Goal: Task Accomplishment & Management: Complete application form

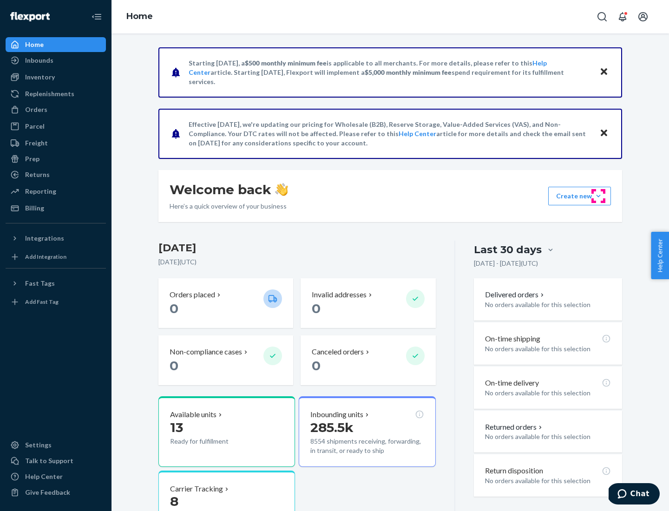
click at [598, 196] on button "Create new Create new inbound Create new order Create new product" at bounding box center [579, 196] width 63 height 19
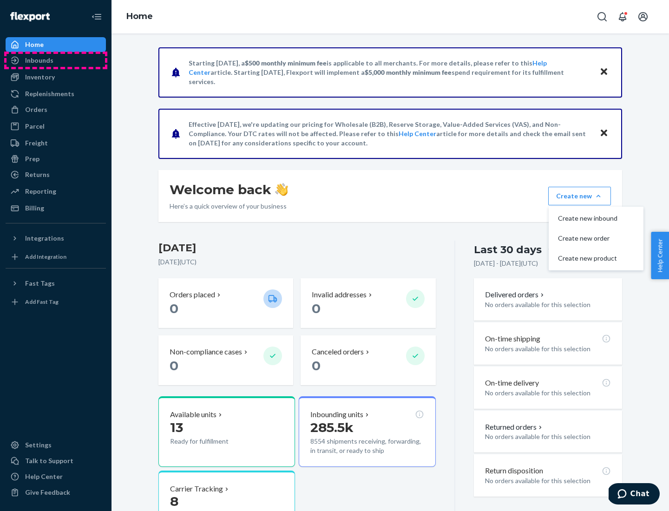
click at [56, 60] on div "Inbounds" at bounding box center [55, 60] width 98 height 13
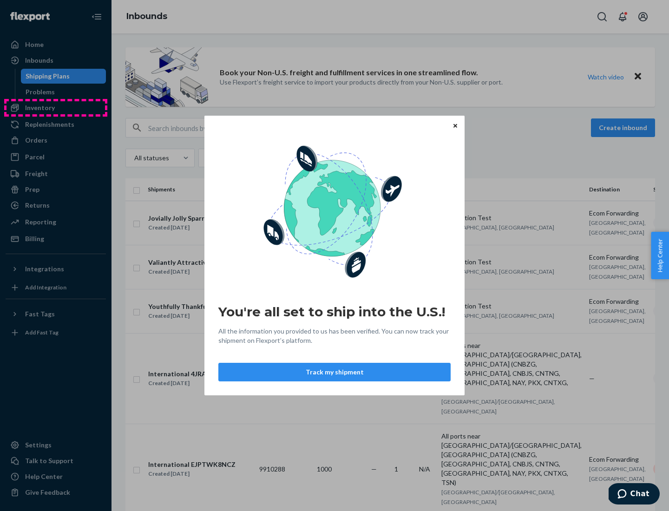
click at [56, 108] on div "You're all set to ship into the U.S.! All the information you provided to us ha…" at bounding box center [334, 255] width 669 height 511
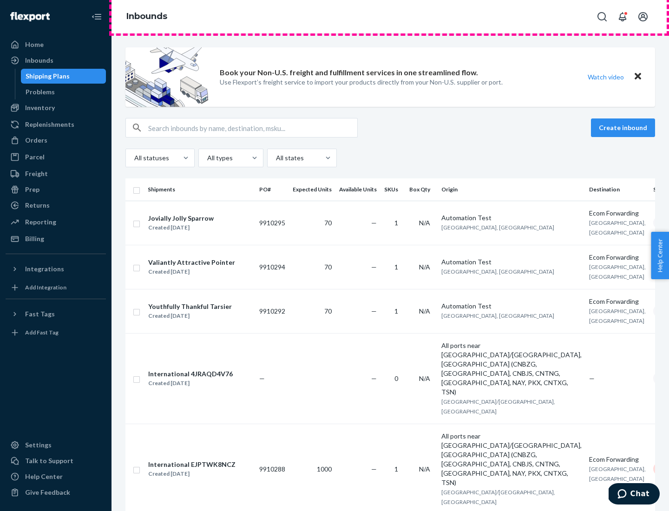
click at [390, 17] on div "Inbounds" at bounding box center [389, 16] width 557 height 33
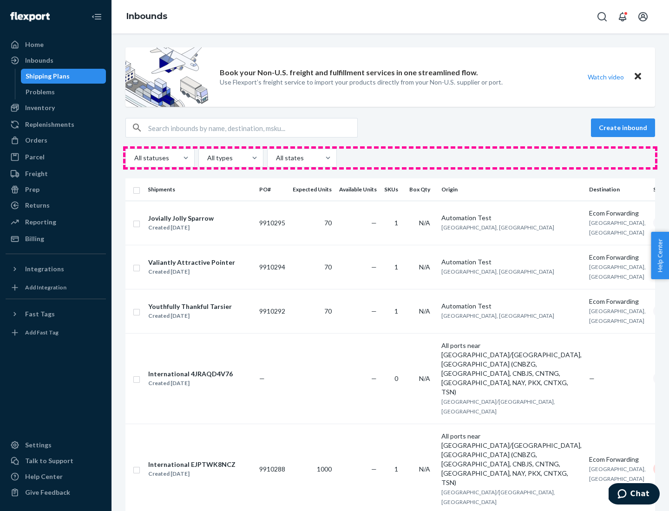
click at [390, 158] on div "All statuses All types All states" at bounding box center [389, 158] width 529 height 19
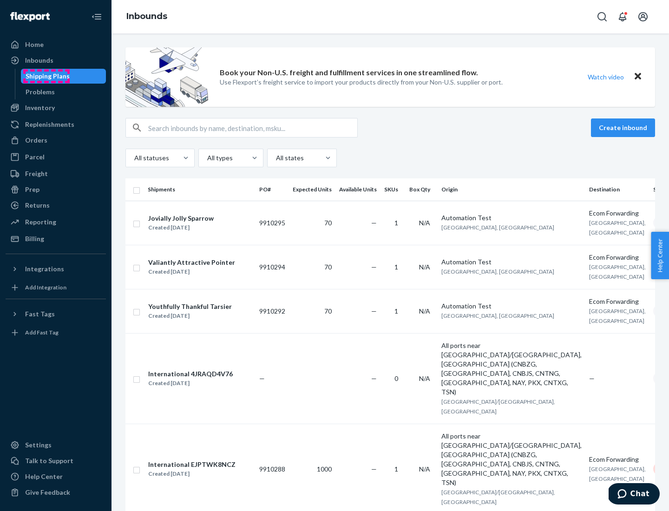
click at [46, 76] on div "Shipping Plans" at bounding box center [48, 75] width 44 height 9
click at [624, 128] on button "Create inbound" at bounding box center [623, 127] width 64 height 19
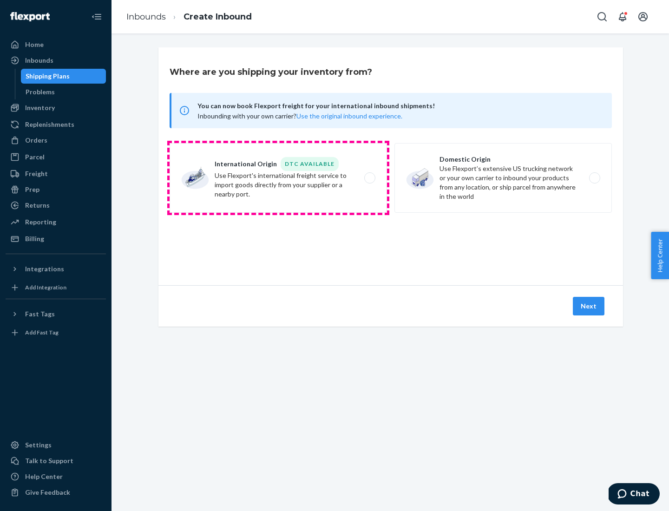
click at [278, 178] on label "International Origin DTC Available Use Flexport's international freight service…" at bounding box center [277, 178] width 217 height 70
click at [369, 178] on input "International Origin DTC Available Use Flexport's international freight service…" at bounding box center [372, 178] width 6 height 6
radio input "true"
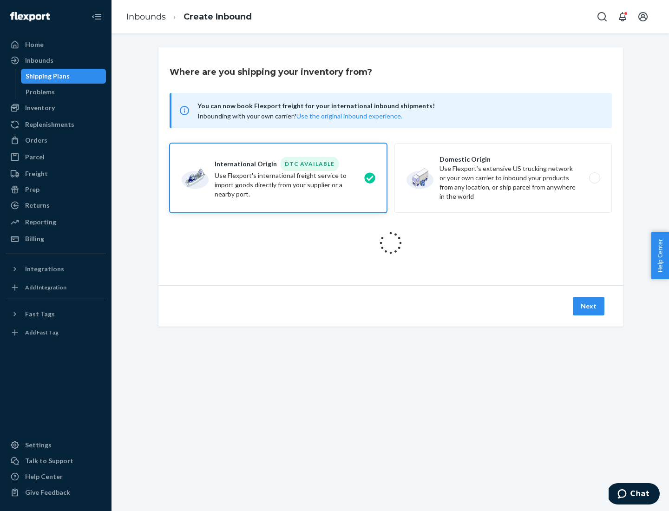
click at [390, 243] on icon at bounding box center [390, 243] width 34 height 34
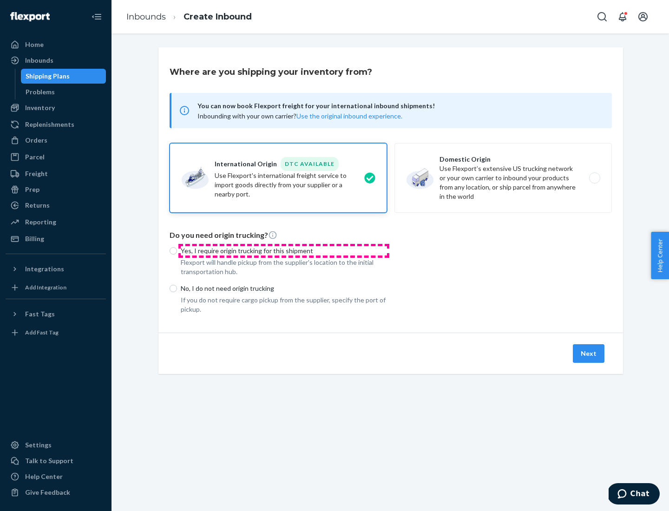
click at [284, 250] on p "Yes, I require origin trucking for this shipment" at bounding box center [284, 250] width 206 height 9
click at [177, 250] on input "Yes, I require origin trucking for this shipment" at bounding box center [172, 250] width 7 height 7
radio input "true"
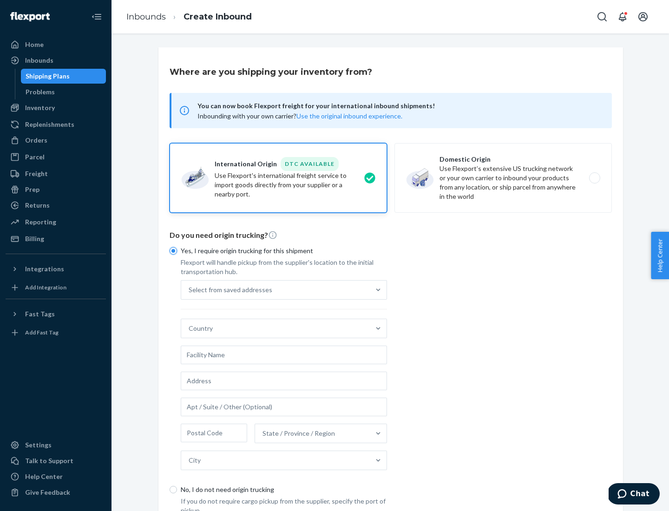
scroll to position [18, 0]
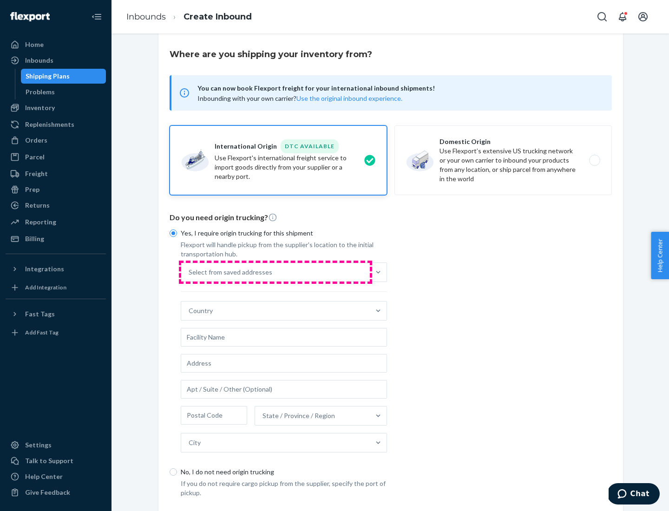
click at [275, 272] on div "Select from saved addresses" at bounding box center [275, 272] width 188 height 19
click at [189, 272] on input "Select from saved addresses" at bounding box center [188, 271] width 1 height 9
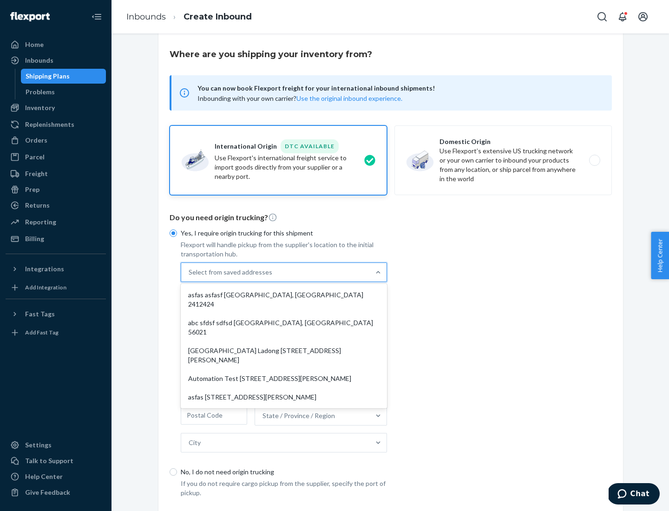
scroll to position [40, 0]
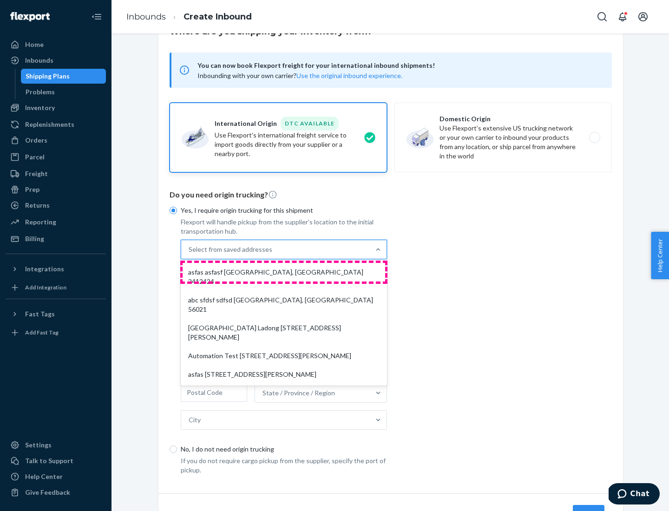
click at [284, 272] on div "asfas asfasf [GEOGRAPHIC_DATA], [GEOGRAPHIC_DATA] 2412424" at bounding box center [283, 277] width 202 height 28
click at [189, 254] on input "option asfas asfasf [GEOGRAPHIC_DATA], [GEOGRAPHIC_DATA] 2412424 focused, 1 of …" at bounding box center [188, 249] width 1 height 9
type input "asfas"
type input "asfasf"
type input "2412424"
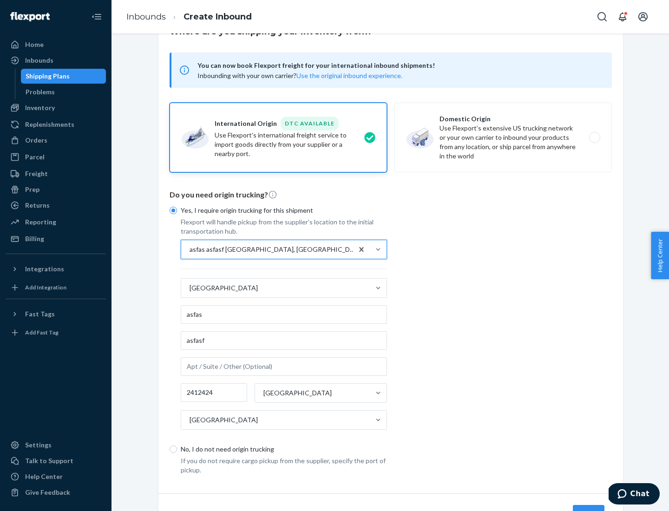
scroll to position [86, 0]
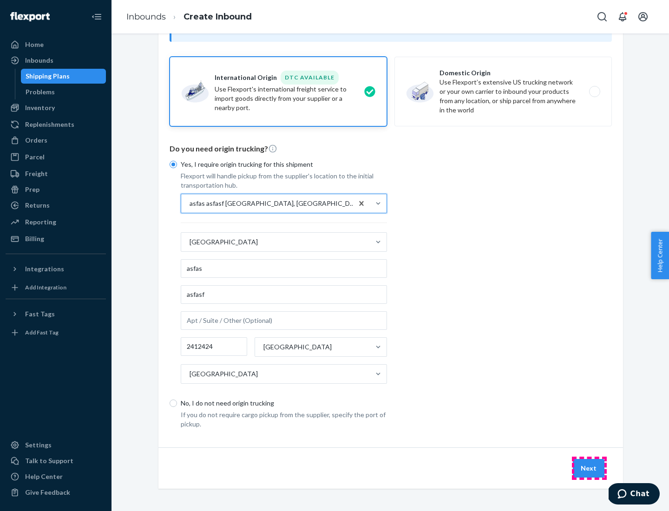
click at [589, 468] on button "Next" at bounding box center [588, 468] width 32 height 19
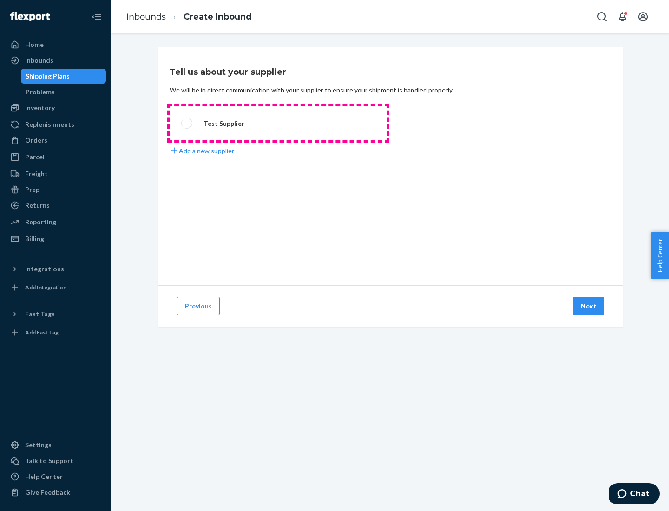
click at [278, 123] on label "Test Supplier" at bounding box center [277, 123] width 217 height 34
click at [187, 123] on input "Test Supplier" at bounding box center [184, 123] width 6 height 6
radio input "true"
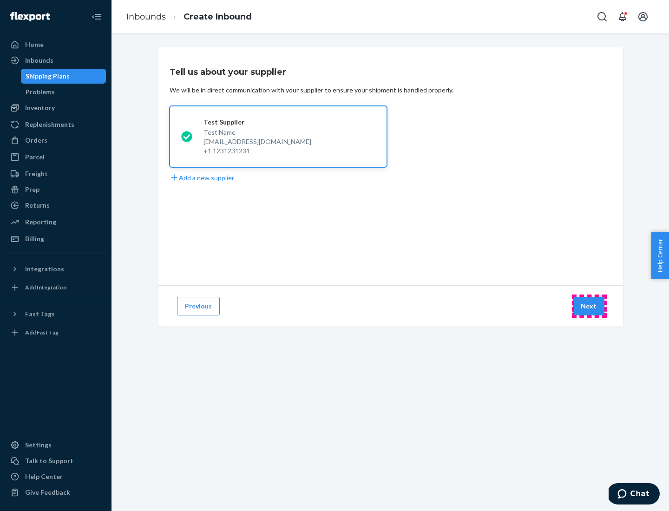
click at [589, 306] on button "Next" at bounding box center [588, 306] width 32 height 19
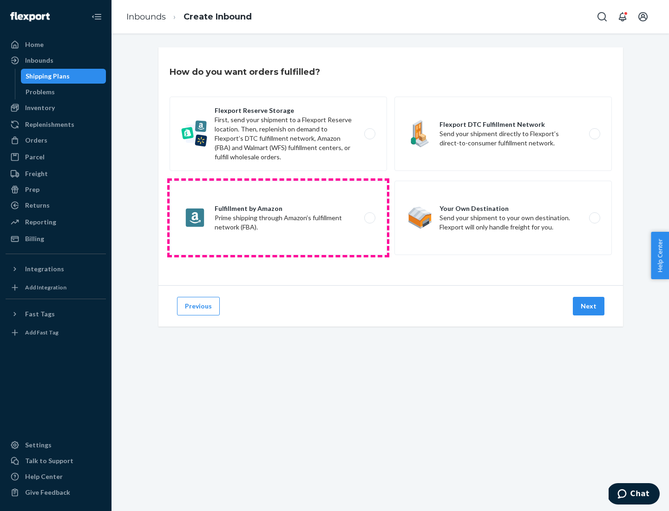
click at [278, 218] on label "Fulfillment by Amazon Prime shipping through Amazon’s fulfillment network (FBA)." at bounding box center [277, 218] width 217 height 74
click at [369, 218] on input "Fulfillment by Amazon Prime shipping through Amazon’s fulfillment network (FBA)." at bounding box center [372, 218] width 6 height 6
radio input "true"
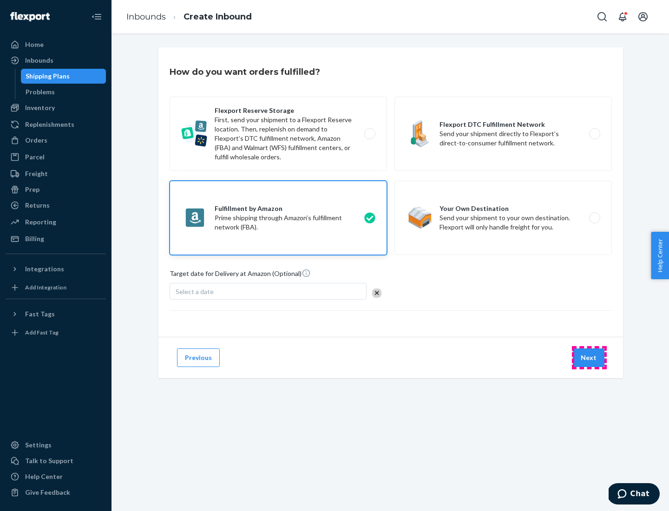
click at [589, 357] on button "Next" at bounding box center [588, 357] width 32 height 19
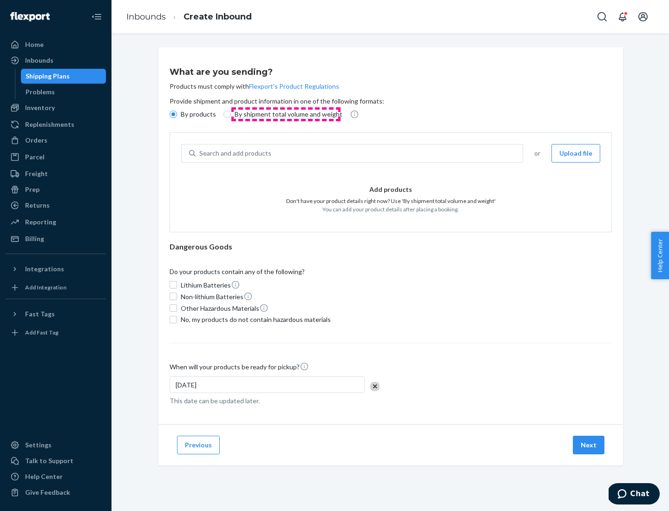
click at [286, 114] on p "By shipment total volume and weight" at bounding box center [288, 114] width 108 height 9
click at [231, 114] on input "By shipment total volume and weight" at bounding box center [226, 113] width 7 height 7
radio input "true"
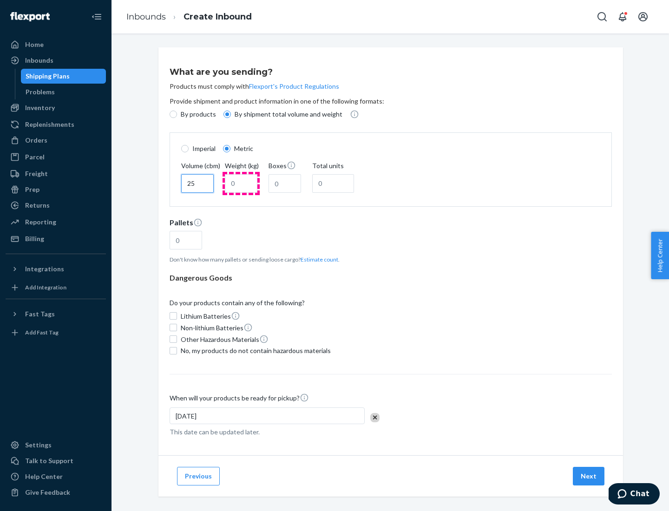
type input "25"
type input "100"
type input "50"
type input "500"
click at [317, 259] on button "Estimate count" at bounding box center [319, 259] width 38 height 8
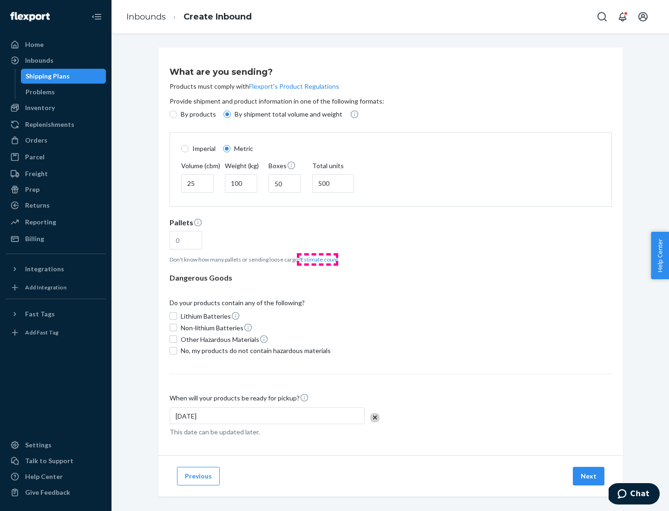
type input "16"
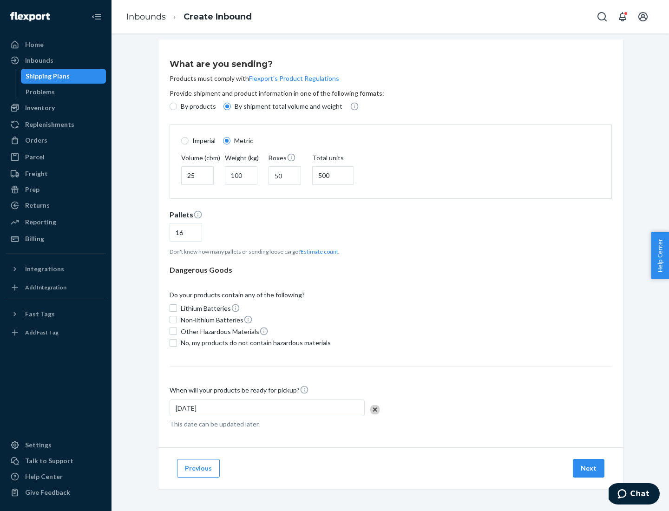
click at [254, 342] on span "No, my products do not contain hazardous materials" at bounding box center [256, 342] width 150 height 9
click at [177, 342] on input "No, my products do not contain hazardous materials" at bounding box center [172, 342] width 7 height 7
checkbox input "true"
click at [589, 468] on button "Next" at bounding box center [588, 468] width 32 height 19
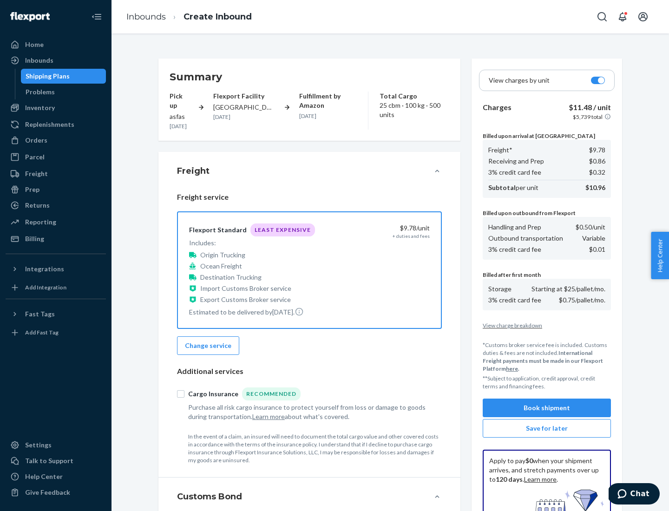
scroll to position [136, 0]
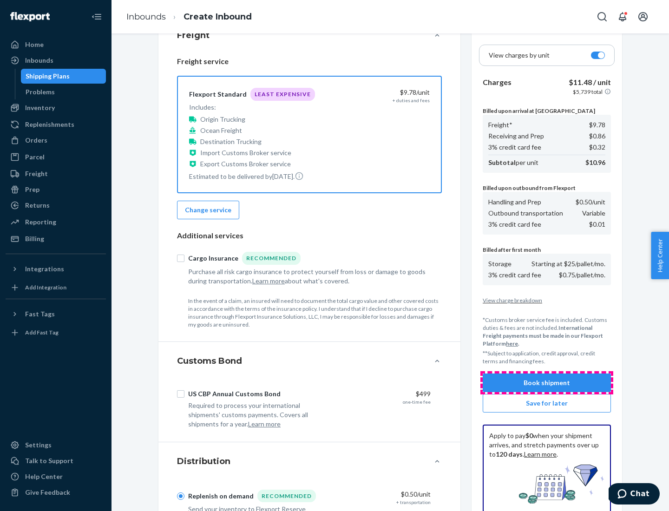
click at [546, 383] on button "Book shipment" at bounding box center [546, 382] width 128 height 19
